Goal: Task Accomplishment & Management: Manage account settings

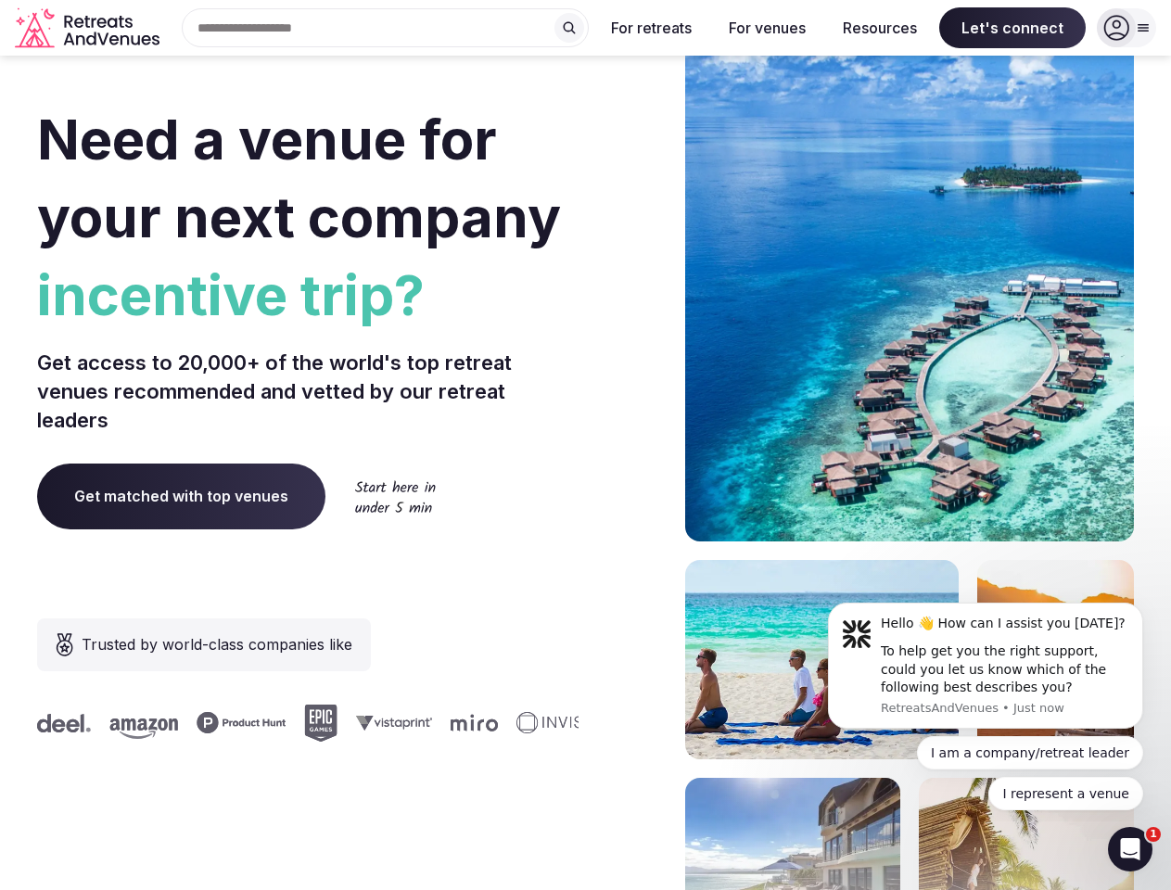
click at [585, 445] on div "Need a venue for your next company incentive trip? Get access to 20,000+ of the…" at bounding box center [585, 554] width 1096 height 1117
click at [386, 28] on div "Search Popular Destinations [GEOGRAPHIC_DATA], [GEOGRAPHIC_DATA] [GEOGRAPHIC_DA…" at bounding box center [378, 27] width 422 height 39
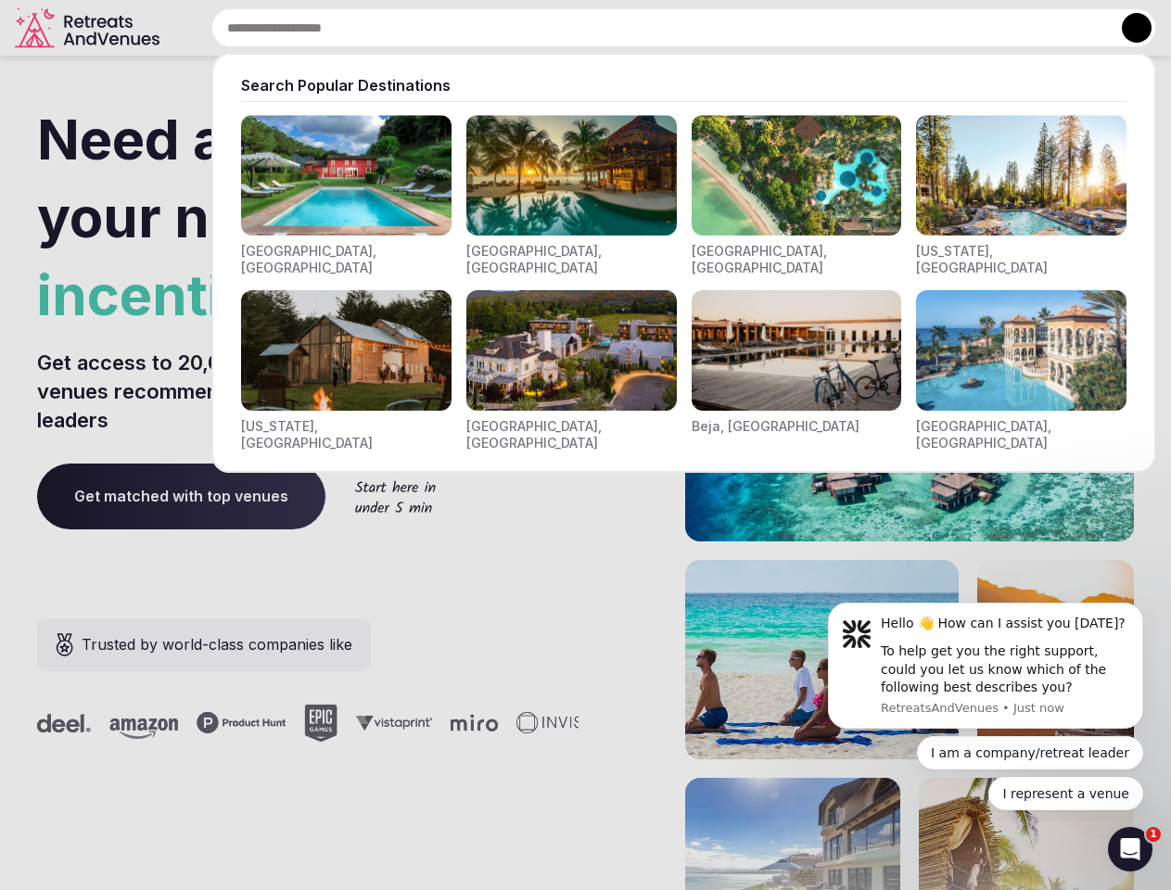
click at [569, 28] on input "text" at bounding box center [683, 27] width 944 height 39
click at [652, 28] on input "text" at bounding box center [683, 27] width 944 height 39
click at [766, 28] on input "text" at bounding box center [683, 27] width 944 height 39
click at [880, 28] on input "text" at bounding box center [683, 27] width 944 height 39
click at [1012, 28] on input "text" at bounding box center [683, 27] width 944 height 39
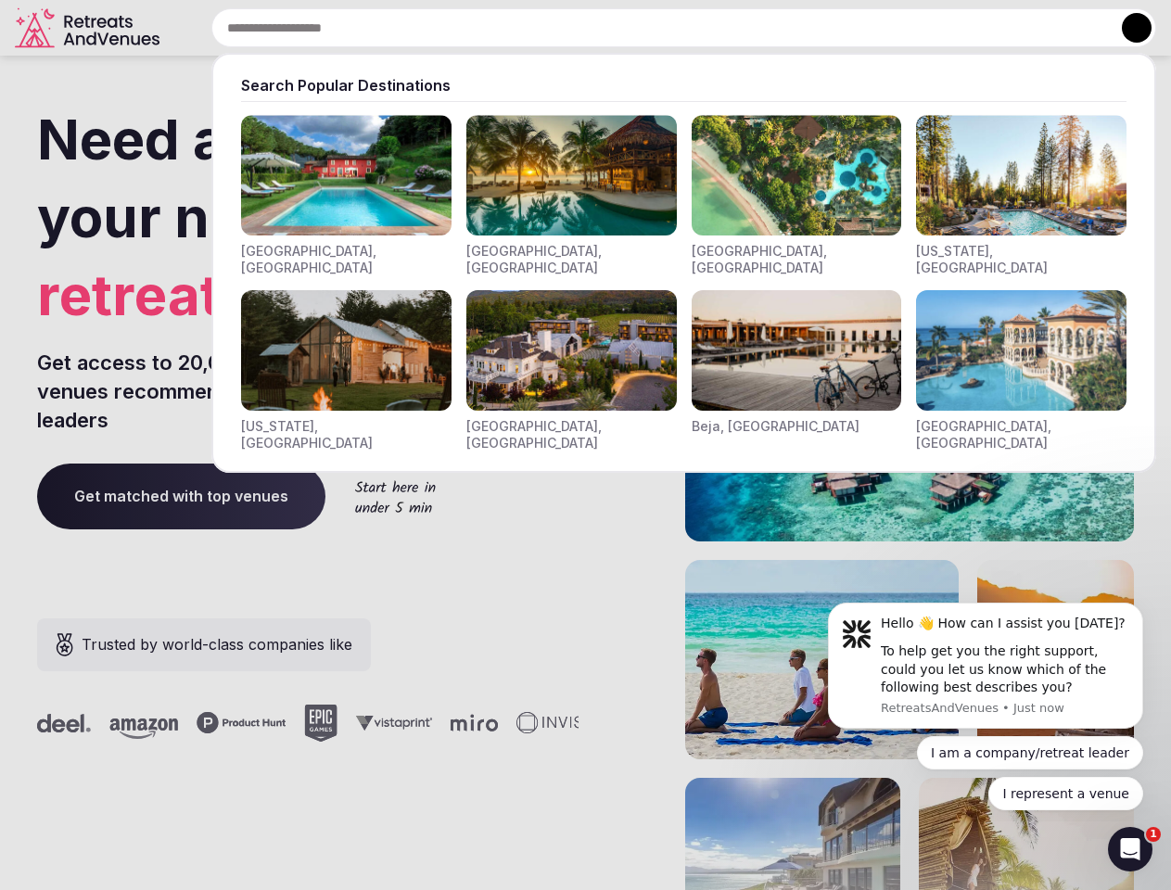
click at [1126, 28] on button at bounding box center [1136, 28] width 30 height 30
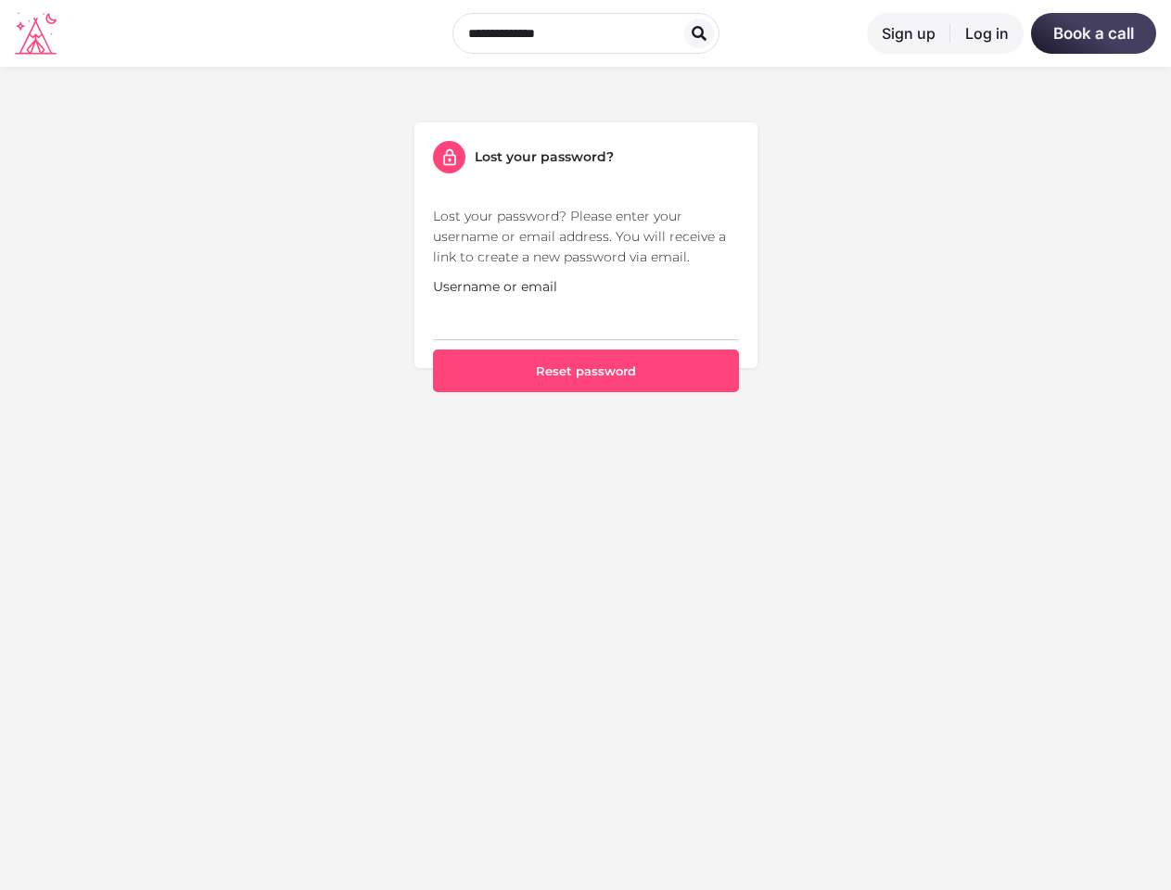
click at [585, 445] on section "Lost your password? Lost your password? Please enter your username or email add…" at bounding box center [585, 257] width 1171 height 381
click at [586, 371] on button "Reset password" at bounding box center [586, 370] width 306 height 43
